Goal: Task Accomplishment & Management: Manage account settings

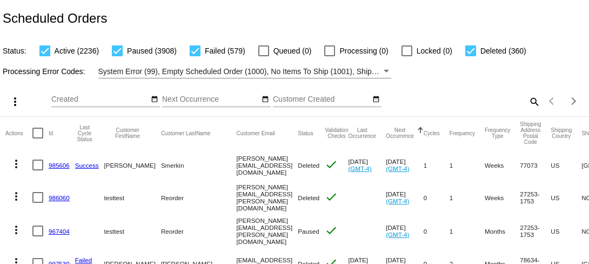
click at [450, 100] on mat-icon "search" at bounding box center [533, 101] width 13 height 17
click at [450, 102] on input "Search" at bounding box center [466, 99] width 146 height 9
paste input "fernandadurlene@gmail.com"
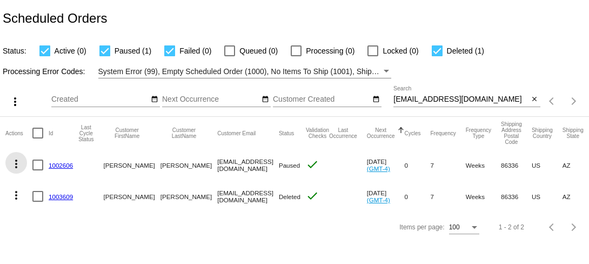
click at [13, 164] on mat-icon "more_vert" at bounding box center [16, 163] width 13 height 13
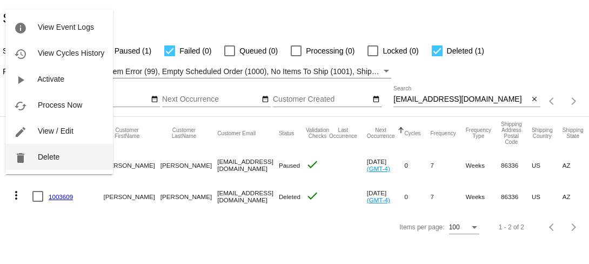
click at [48, 156] on span "Delete" at bounding box center [49, 156] width 22 height 9
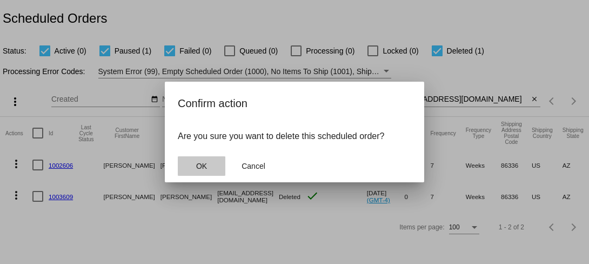
click at [205, 168] on span "OK" at bounding box center [201, 165] width 11 height 9
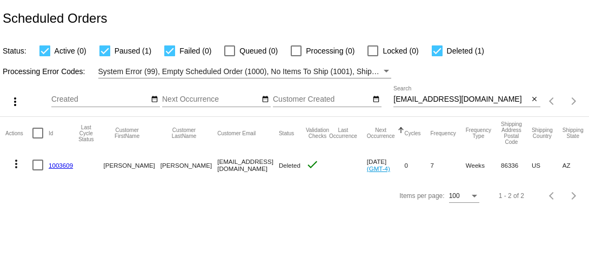
click at [413, 97] on input "fernandadurlene@gmail.com" at bounding box center [460, 99] width 135 height 9
paste input "margaretmitchellmd"
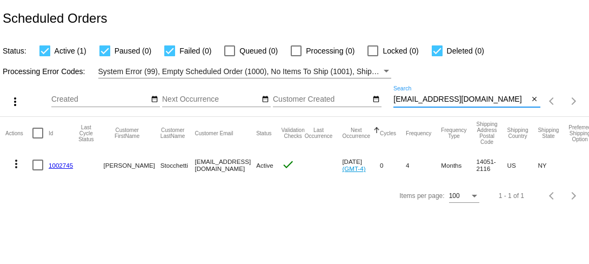
click at [17, 163] on mat-icon "more_vert" at bounding box center [16, 163] width 13 height 13
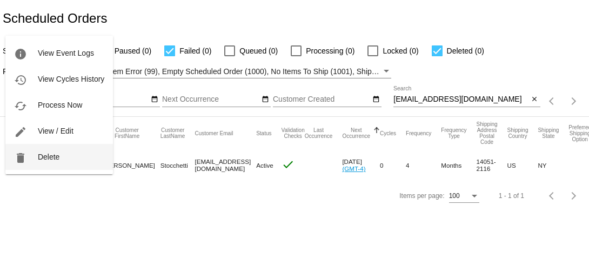
click at [40, 160] on span "Delete" at bounding box center [49, 156] width 22 height 9
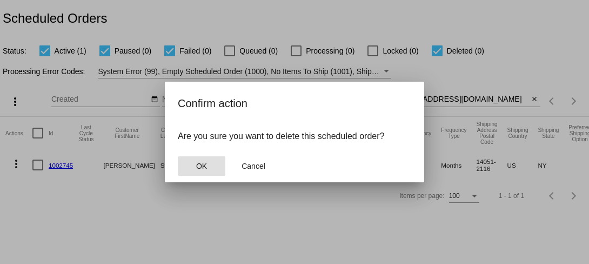
click at [200, 163] on span "OK" at bounding box center [201, 165] width 11 height 9
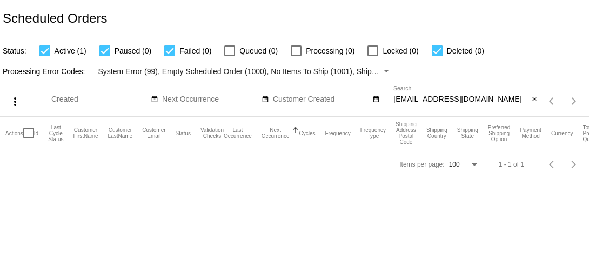
click at [428, 103] on input "margaretmitchellmd@gmail.com" at bounding box center [460, 99] width 135 height 9
paste input "judithann1960@hot"
type input "judithann1960@hotmail.com"
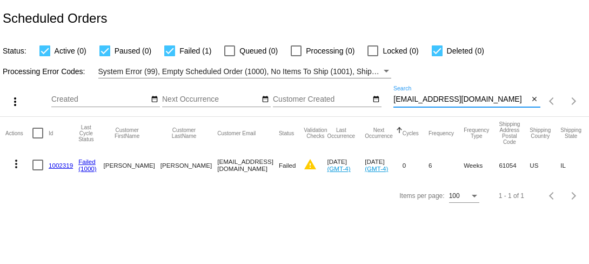
click at [67, 166] on link "1002319" at bounding box center [61, 164] width 24 height 7
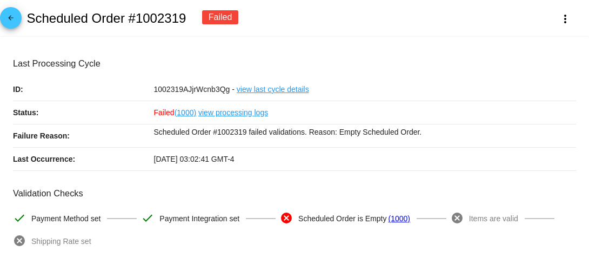
click at [11, 22] on mat-icon "arrow_back" at bounding box center [10, 20] width 13 height 13
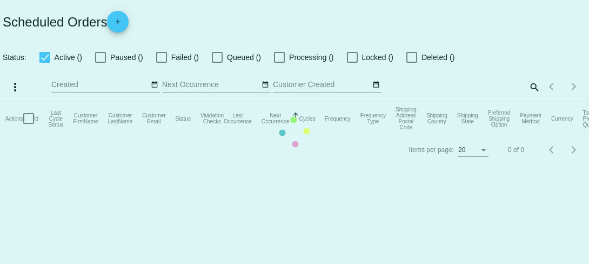
checkbox input "true"
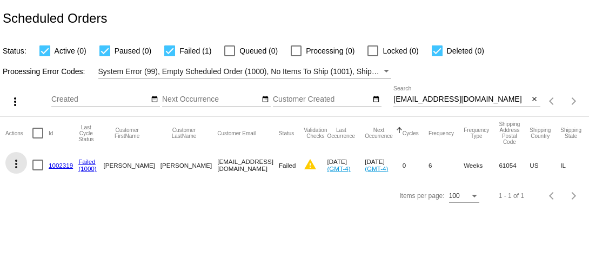
click at [15, 161] on mat-icon "more_vert" at bounding box center [16, 163] width 13 height 13
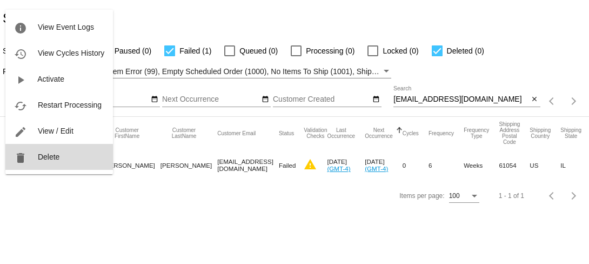
click at [42, 161] on button "delete Delete" at bounding box center [58, 157] width 107 height 26
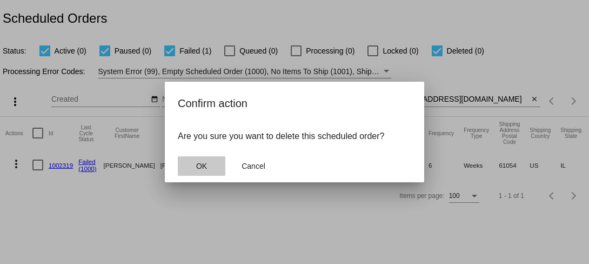
click at [198, 163] on span "OK" at bounding box center [201, 165] width 11 height 9
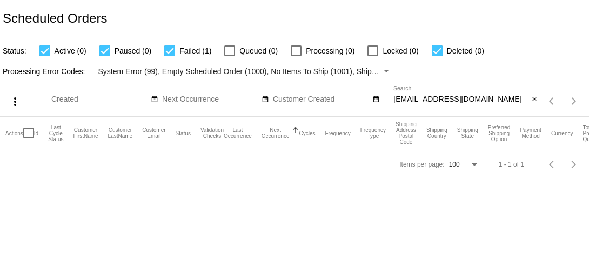
click at [421, 98] on input "judithann1960@hotmail.com" at bounding box center [460, 99] width 135 height 9
paste input "ssearing@y"
type input "ssearing@ymail.com"
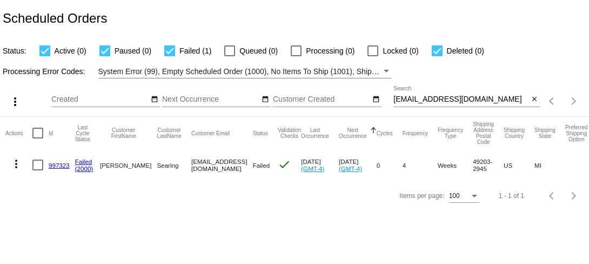
click at [58, 166] on link "997323" at bounding box center [59, 164] width 21 height 7
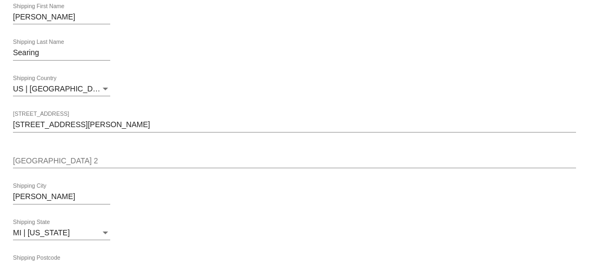
scroll to position [458, 0]
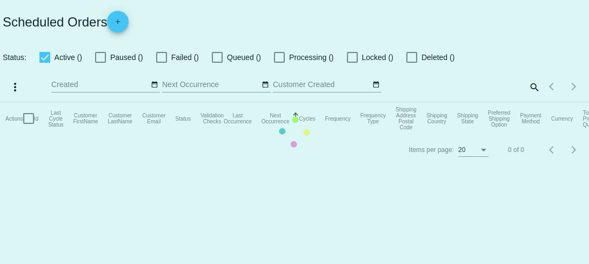
checkbox input "true"
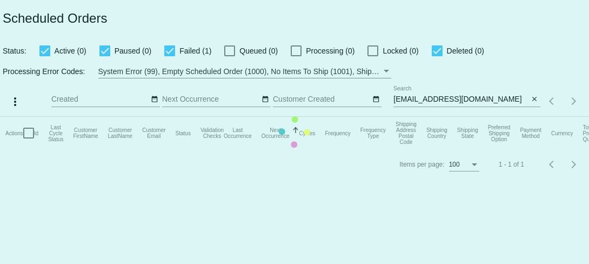
click at [417, 117] on mat-table "Actions Id Last Cycle Status Customer FirstName Customer LastName Customer Emai…" at bounding box center [294, 133] width 589 height 32
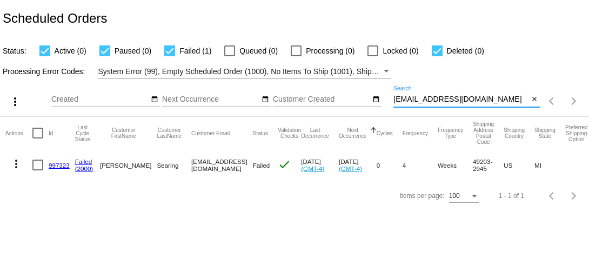
click at [417, 101] on input "ssearing@ymail.com" at bounding box center [460, 99] width 135 height 9
paste input "mombini333@g"
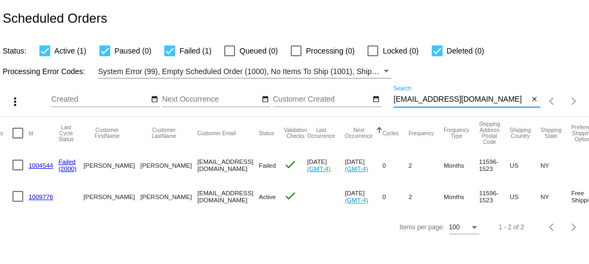
scroll to position [0, 10]
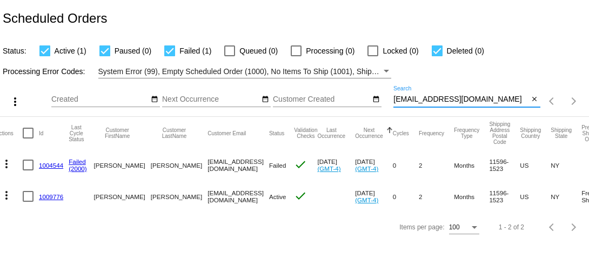
type input "mombini333@gmail.com"
click at [8, 164] on mat-icon "more_vert" at bounding box center [6, 163] width 13 height 13
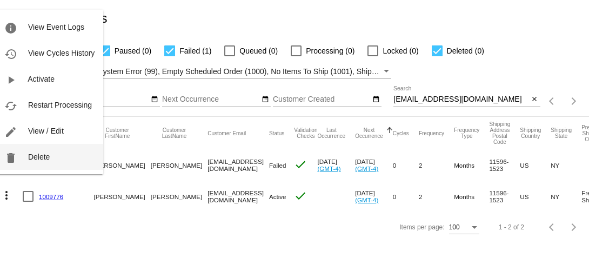
click at [41, 163] on button "delete Delete" at bounding box center [49, 157] width 107 height 26
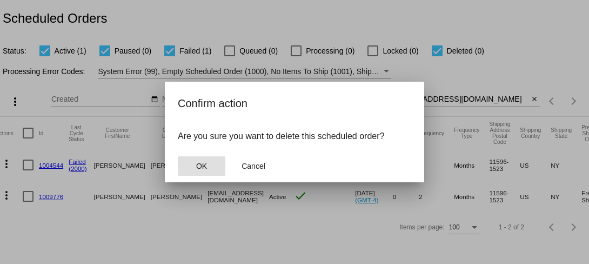
click at [193, 166] on button "OK" at bounding box center [202, 165] width 48 height 19
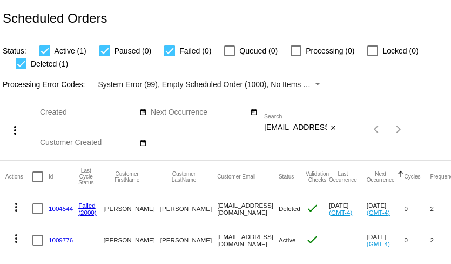
click at [289, 129] on input "mombini333@gmail.com" at bounding box center [295, 127] width 63 height 9
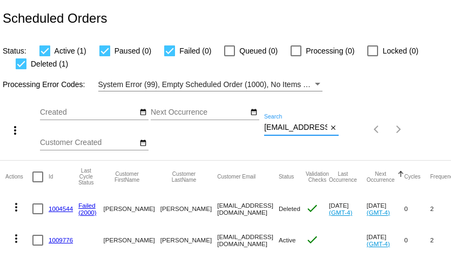
paste input "m@markatyourservice"
type input "mm@markatyourservice.com"
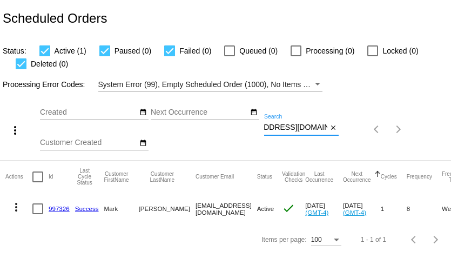
scroll to position [0, 0]
click at [55, 208] on link "997326" at bounding box center [59, 208] width 21 height 7
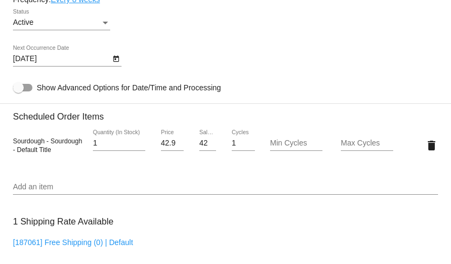
scroll to position [685, 0]
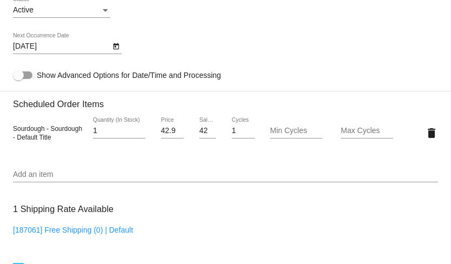
click at [204, 138] on div "42.99 Sale Price" at bounding box center [207, 127] width 17 height 21
click at [202, 135] on input "42.99" at bounding box center [207, 130] width 17 height 9
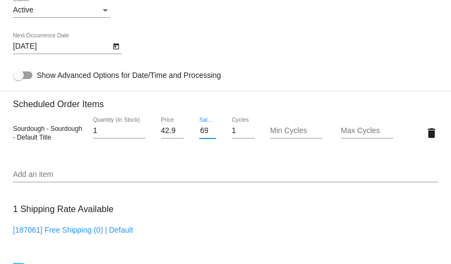
type input "38.69"
click at [199, 154] on mat-card "Customer 6185980: Mark Manno mm@markatyourservice.com Customer Shipping Enter S…" at bounding box center [225, 111] width 451 height 1088
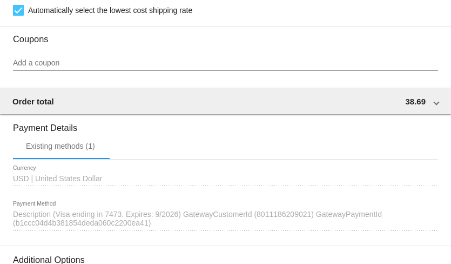
scroll to position [1086, 0]
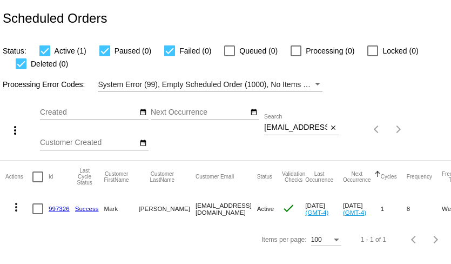
click at [321, 130] on input "[EMAIL_ADDRESS][DOMAIN_NAME]" at bounding box center [295, 127] width 63 height 9
click at [321, 130] on input "mm@markatyourservice.com" at bounding box center [295, 127] width 63 height 9
paste input "cstillman@comcast.net"
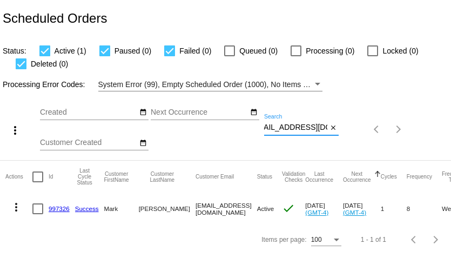
type input "cstillman@comcast.net"
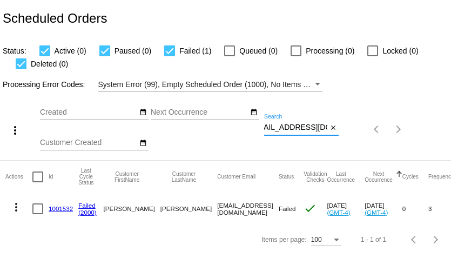
scroll to position [0, 0]
click at [60, 210] on link "1001532" at bounding box center [61, 208] width 24 height 7
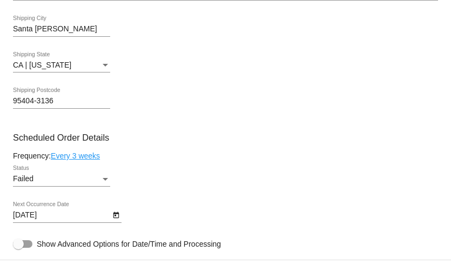
scroll to position [554, 0]
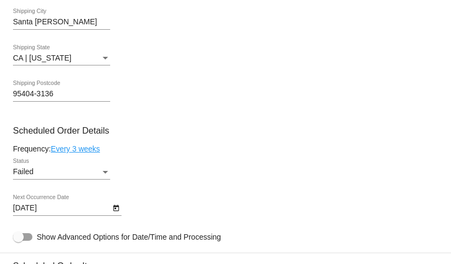
click at [83, 150] on link "Every 3 weeks" at bounding box center [75, 148] width 49 height 9
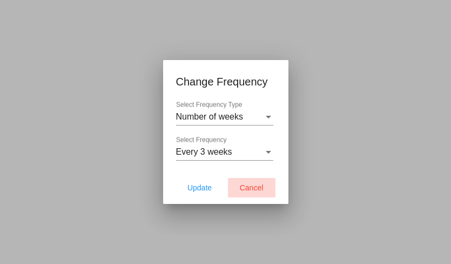
click at [252, 185] on span "Cancel" at bounding box center [252, 187] width 24 height 9
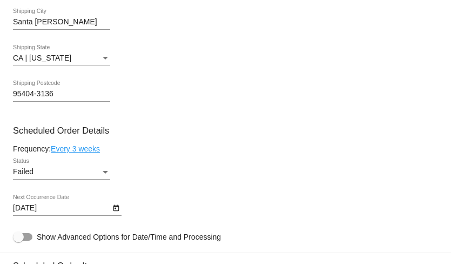
scroll to position [563, 0]
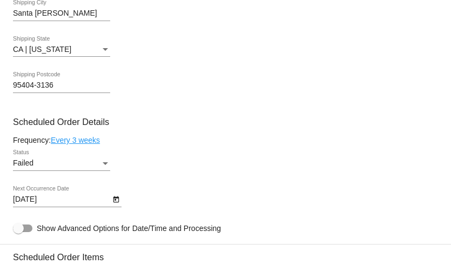
click at [114, 202] on icon "Open calendar" at bounding box center [116, 199] width 6 height 6
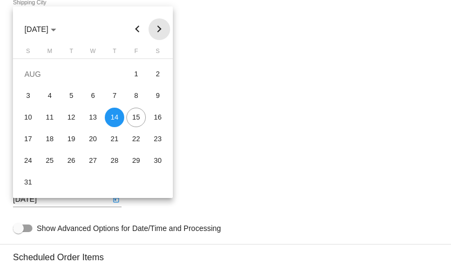
click at [164, 28] on button "Next month" at bounding box center [159, 29] width 22 height 22
click at [119, 94] on div "4" at bounding box center [114, 95] width 19 height 19
type input "9/4/2025"
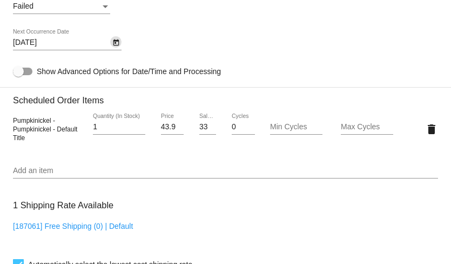
scroll to position [706, 0]
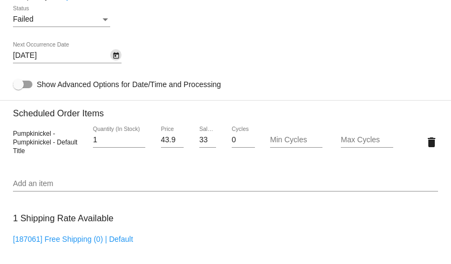
click at [94, 24] on div "Failed" at bounding box center [56, 19] width 87 height 9
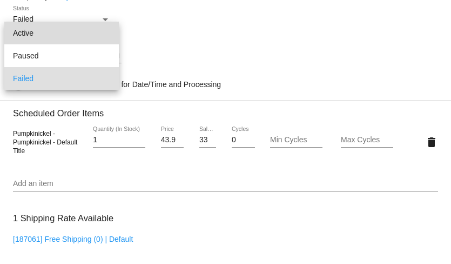
click at [89, 38] on span "Active" at bounding box center [61, 33] width 97 height 23
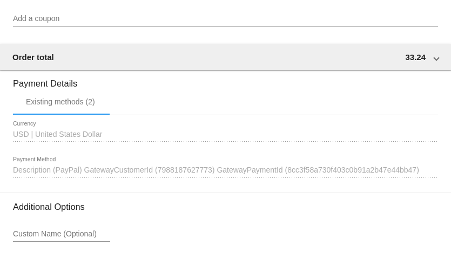
scroll to position [1108, 0]
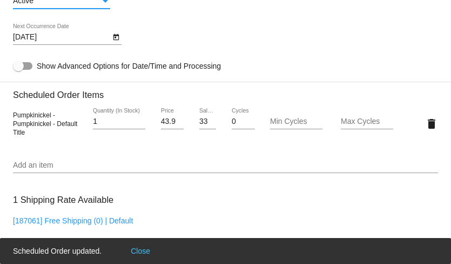
scroll to position [724, 0]
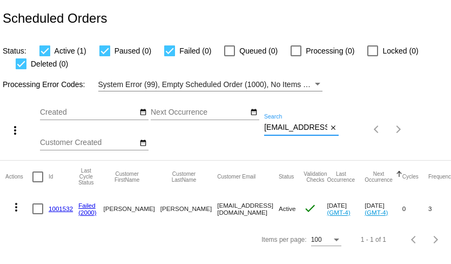
click at [285, 129] on input "[EMAIL_ADDRESS][DOMAIN_NAME]" at bounding box center [295, 127] width 63 height 9
paste input "[EMAIL_ADDRESS][DOMAIN_NAME]"
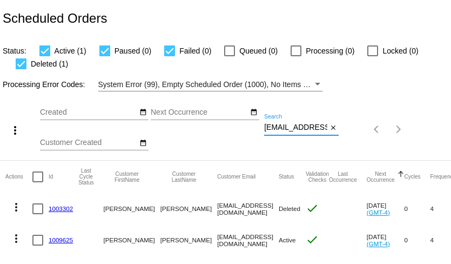
click at [286, 131] on input "[EMAIL_ADDRESS][DOMAIN_NAME]" at bounding box center [295, 127] width 63 height 9
paste input "[EMAIL_ADDRESS][DOMAIN_NAME]"
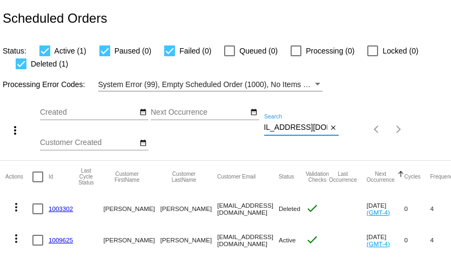
type input "[EMAIL_ADDRESS][DOMAIN_NAME]"
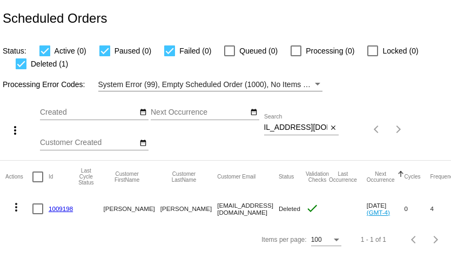
scroll to position [0, 0]
